Goal: Task Accomplishment & Management: Complete application form

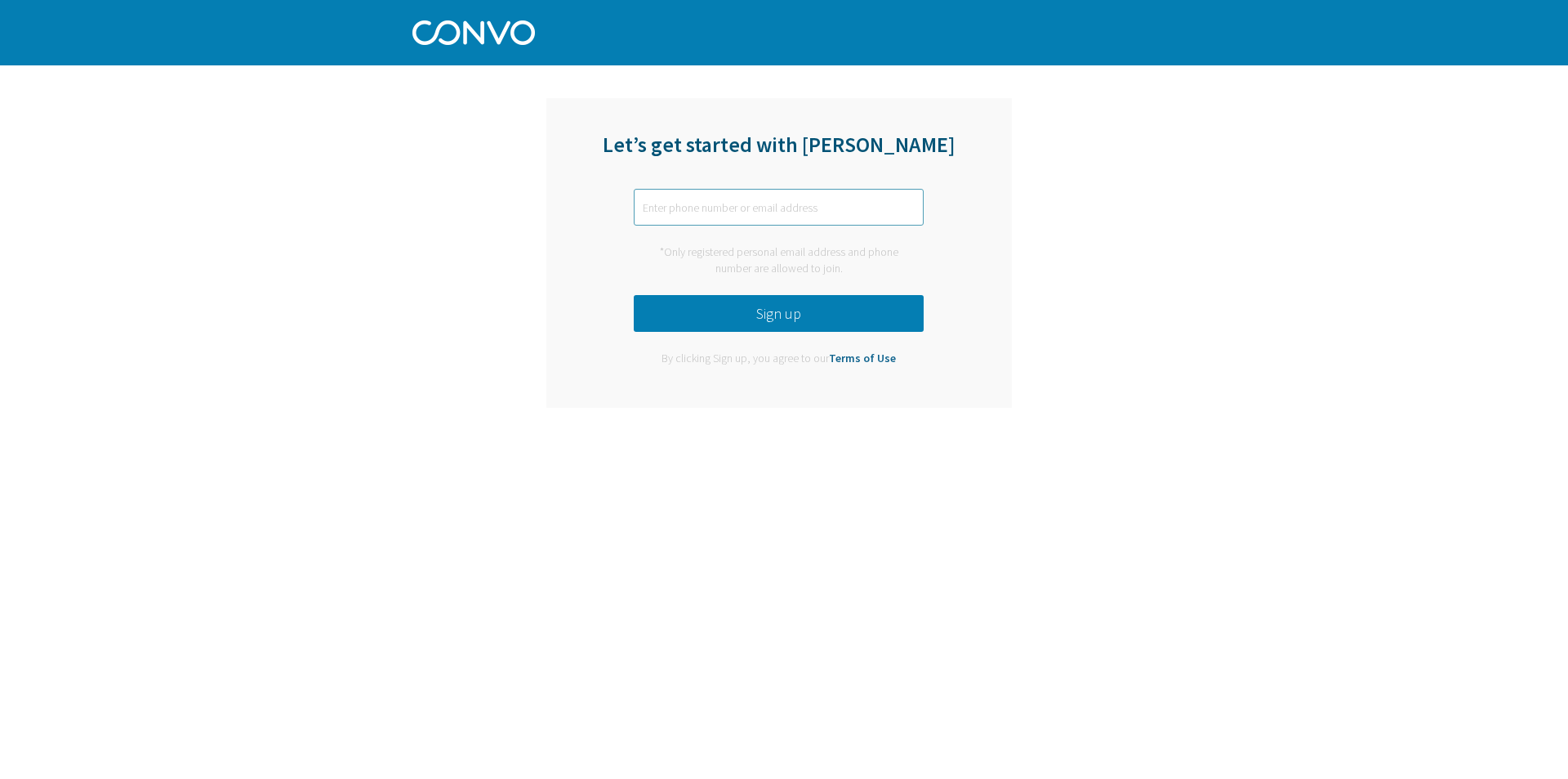
click at [675, 203] on input "text" at bounding box center [779, 207] width 290 height 37
type input "M"
type input "manonosimnikiwe09@gmail.om"
click at [794, 309] on button "Sign up" at bounding box center [779, 314] width 290 height 37
click at [839, 323] on button "Sign up" at bounding box center [779, 314] width 290 height 37
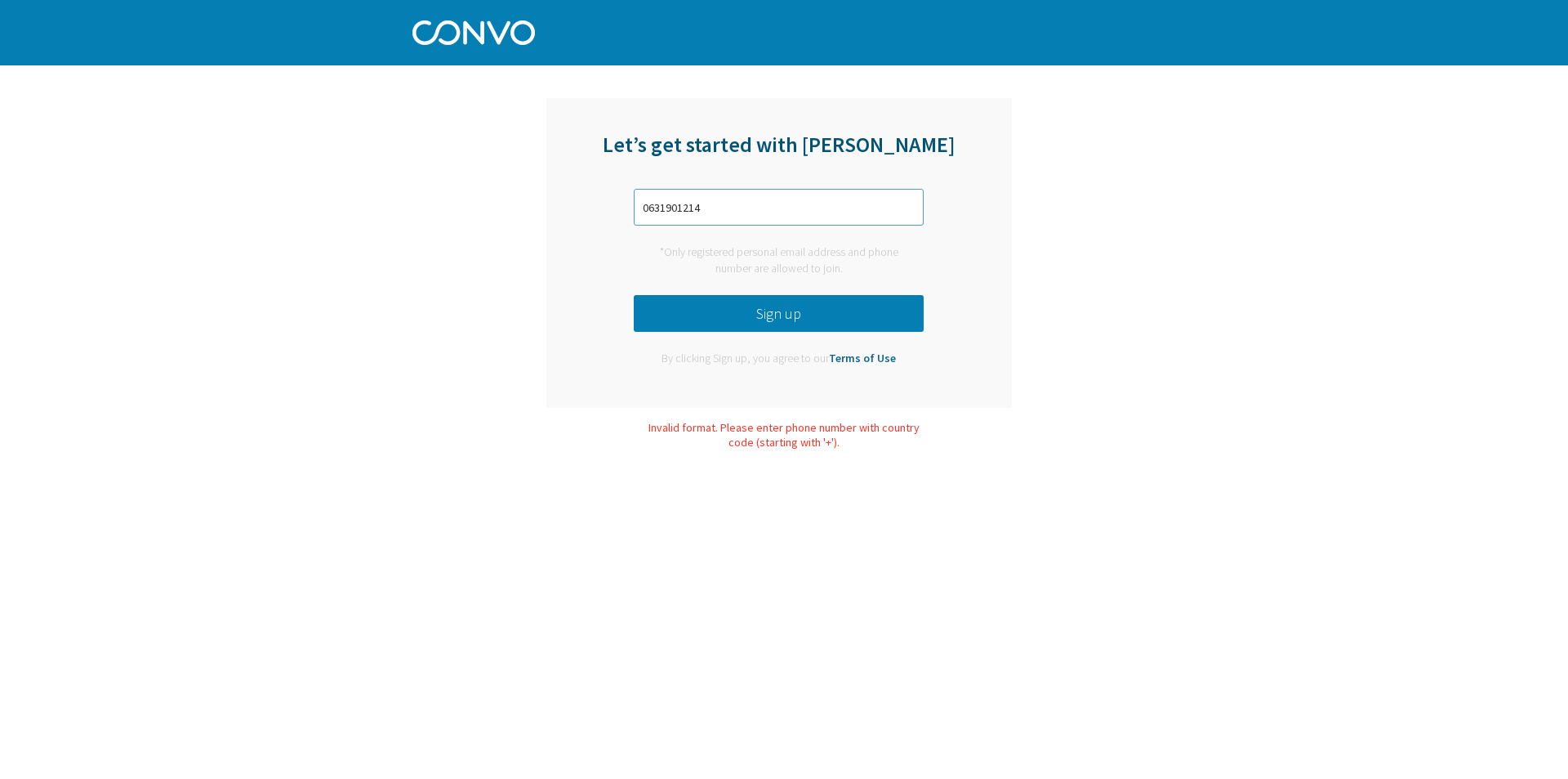
drag, startPoint x: 750, startPoint y: 201, endPoint x: 745, endPoint y: 225, distance: 24.5
click at [745, 225] on div "Let’s get started with [PERSON_NAME] 0631901214 *Only registered personal email…" at bounding box center [779, 252] width 465 height 309
type input "0"
type input "="
type input "[PHONE_NUMBER]"
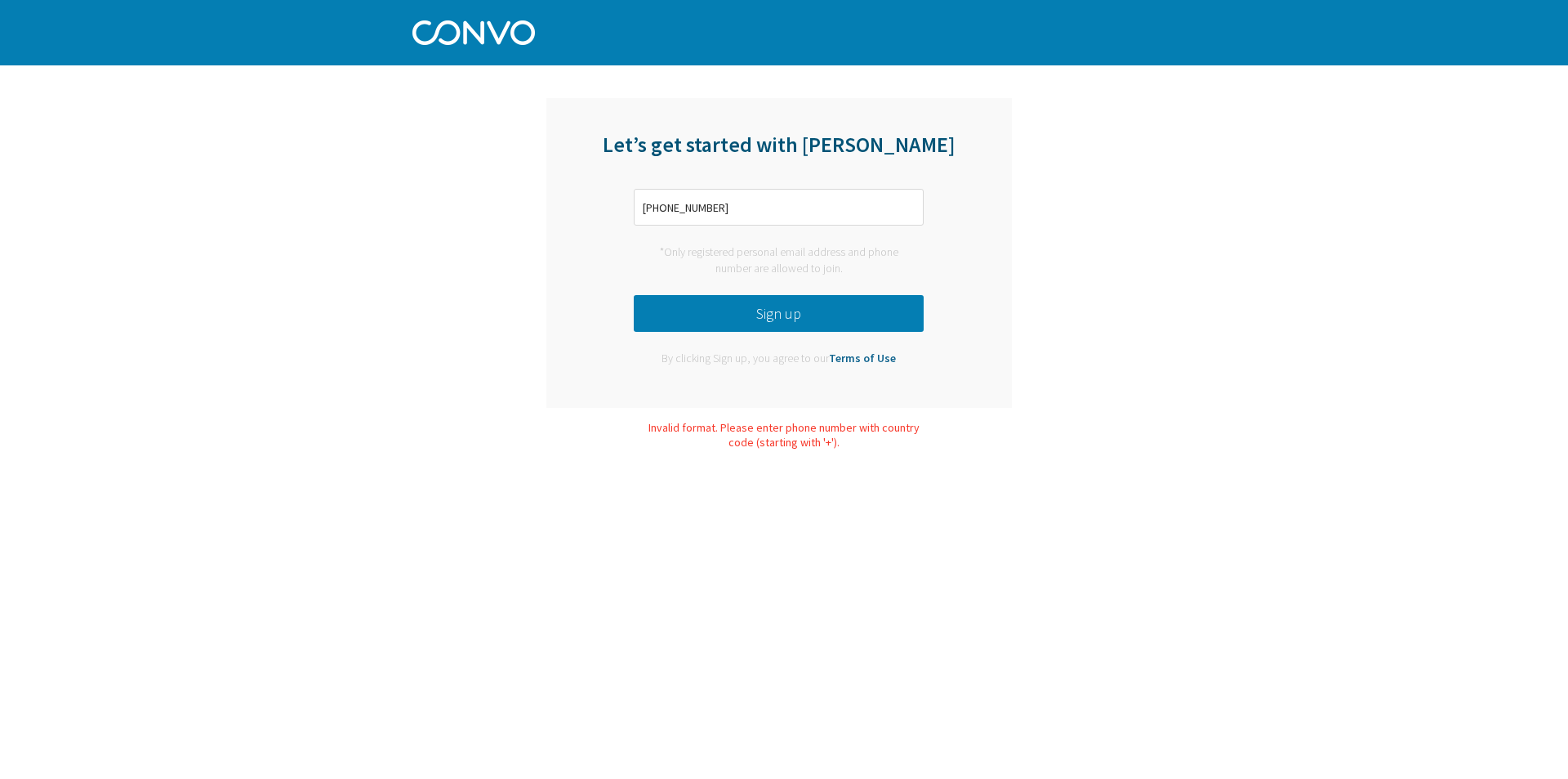
click at [734, 306] on button "Sign up" at bounding box center [779, 314] width 290 height 37
click at [750, 209] on input "[PHONE_NUMBER]" at bounding box center [779, 207] width 290 height 37
type input "+"
type input "[EMAIL_ADDRESS][DOMAIN_NAME]"
click at [791, 309] on button "Sign up" at bounding box center [779, 314] width 290 height 37
